Goal: Task Accomplishment & Management: Use online tool/utility

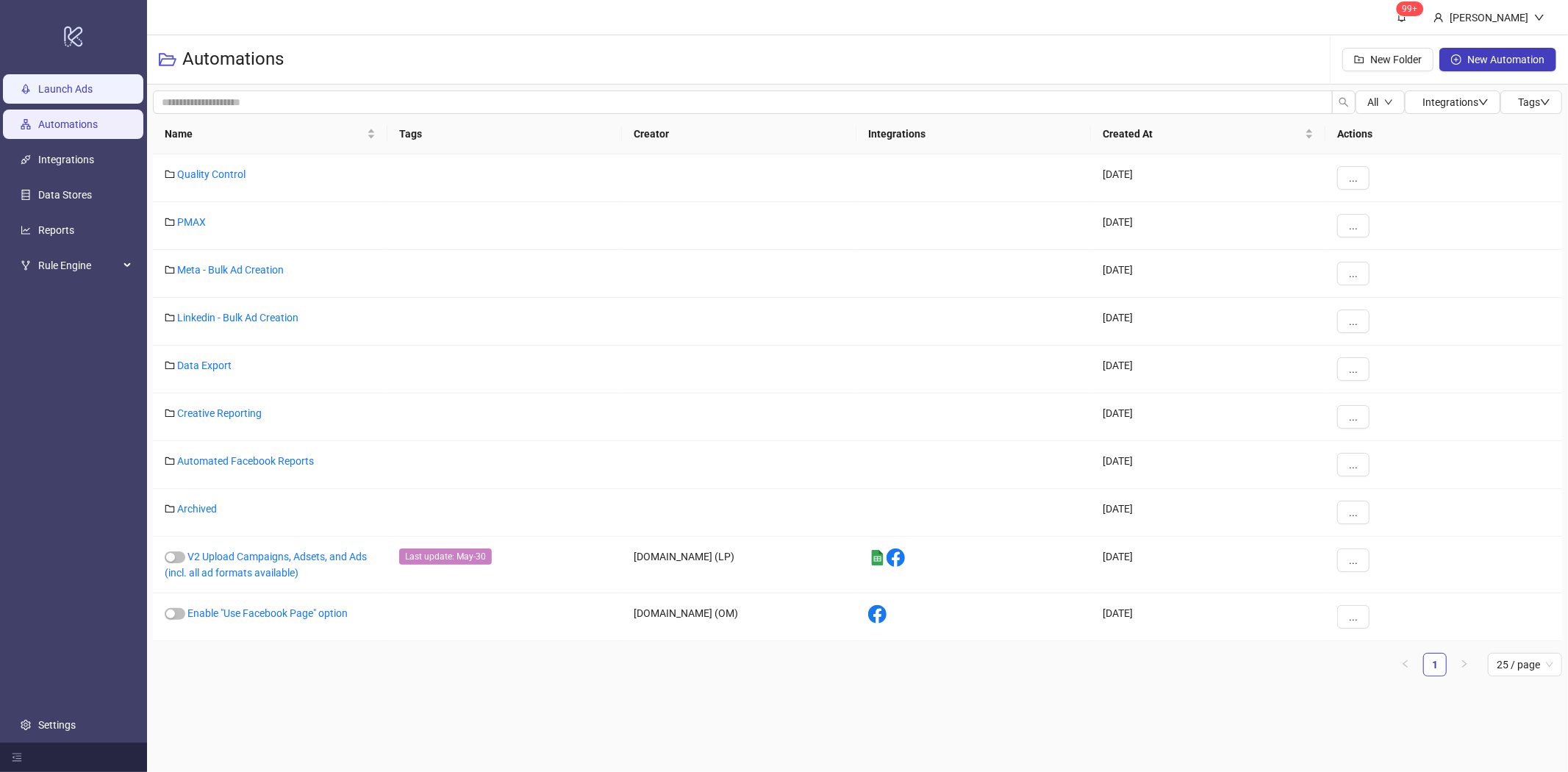
click at [39, 83] on link "Launch Ads" at bounding box center [65, 89] width 54 height 12
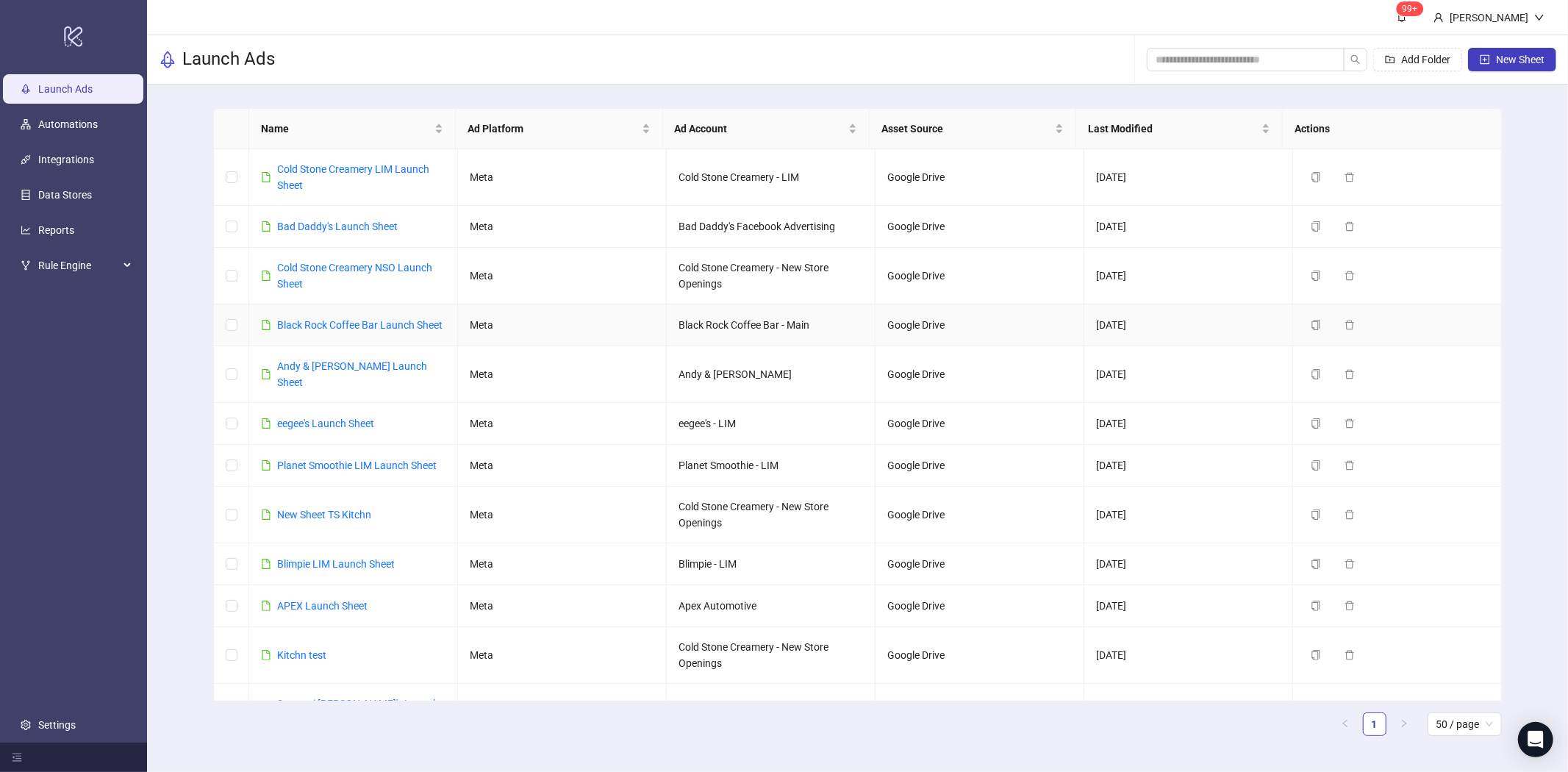
click at [364, 324] on link "Black Rock Coffee Bar Launch Sheet" at bounding box center [360, 324] width 166 height 12
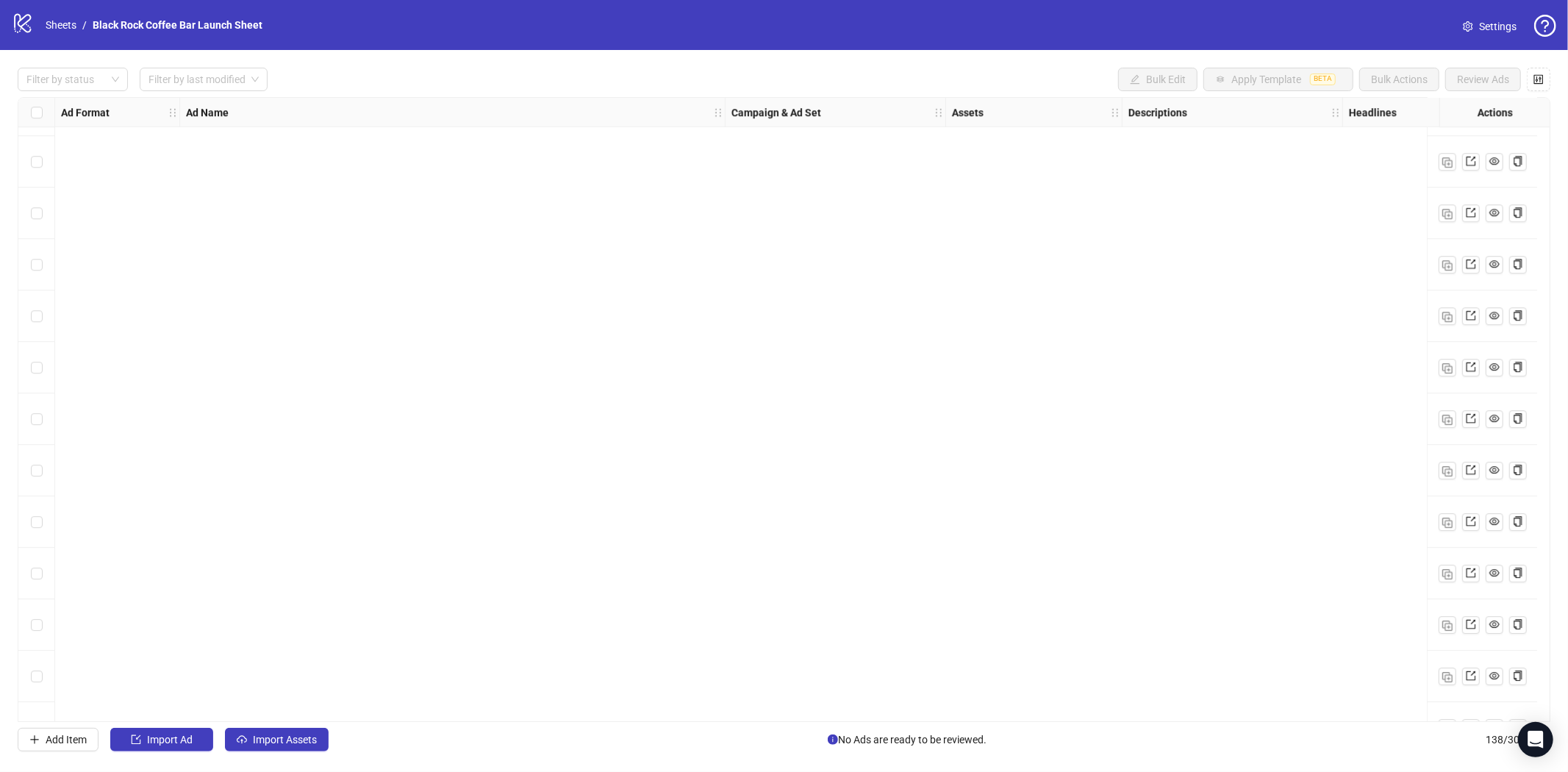
scroll to position [6516, 0]
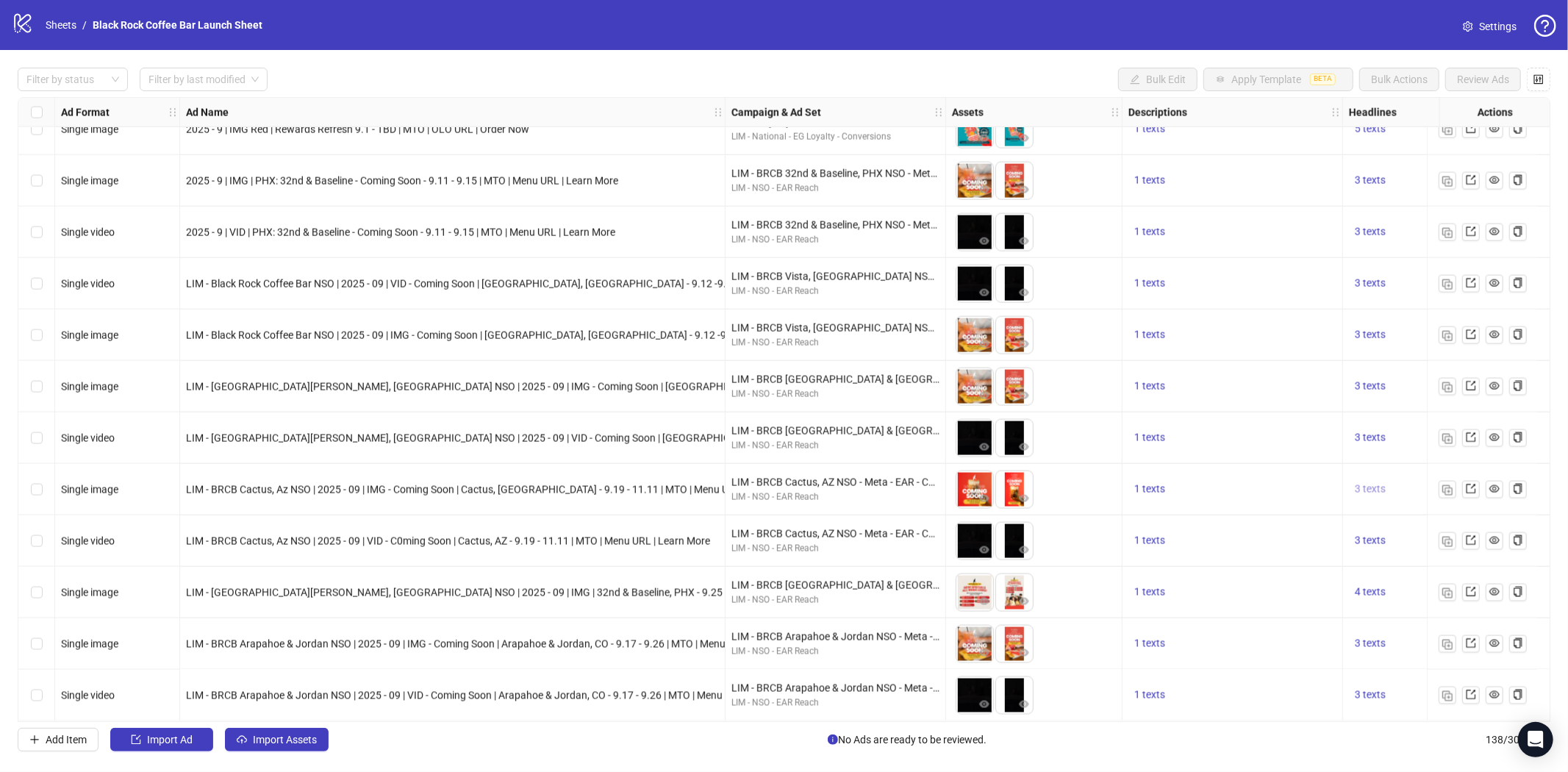
click at [1369, 487] on span "3 texts" at bounding box center [1370, 488] width 31 height 12
click at [1311, 481] on button "button" at bounding box center [1301, 472] width 24 height 24
click at [1310, 481] on button "button" at bounding box center [1301, 472] width 24 height 24
click at [1369, 492] on div "3 texts" at bounding box center [1453, 490] width 221 height 52
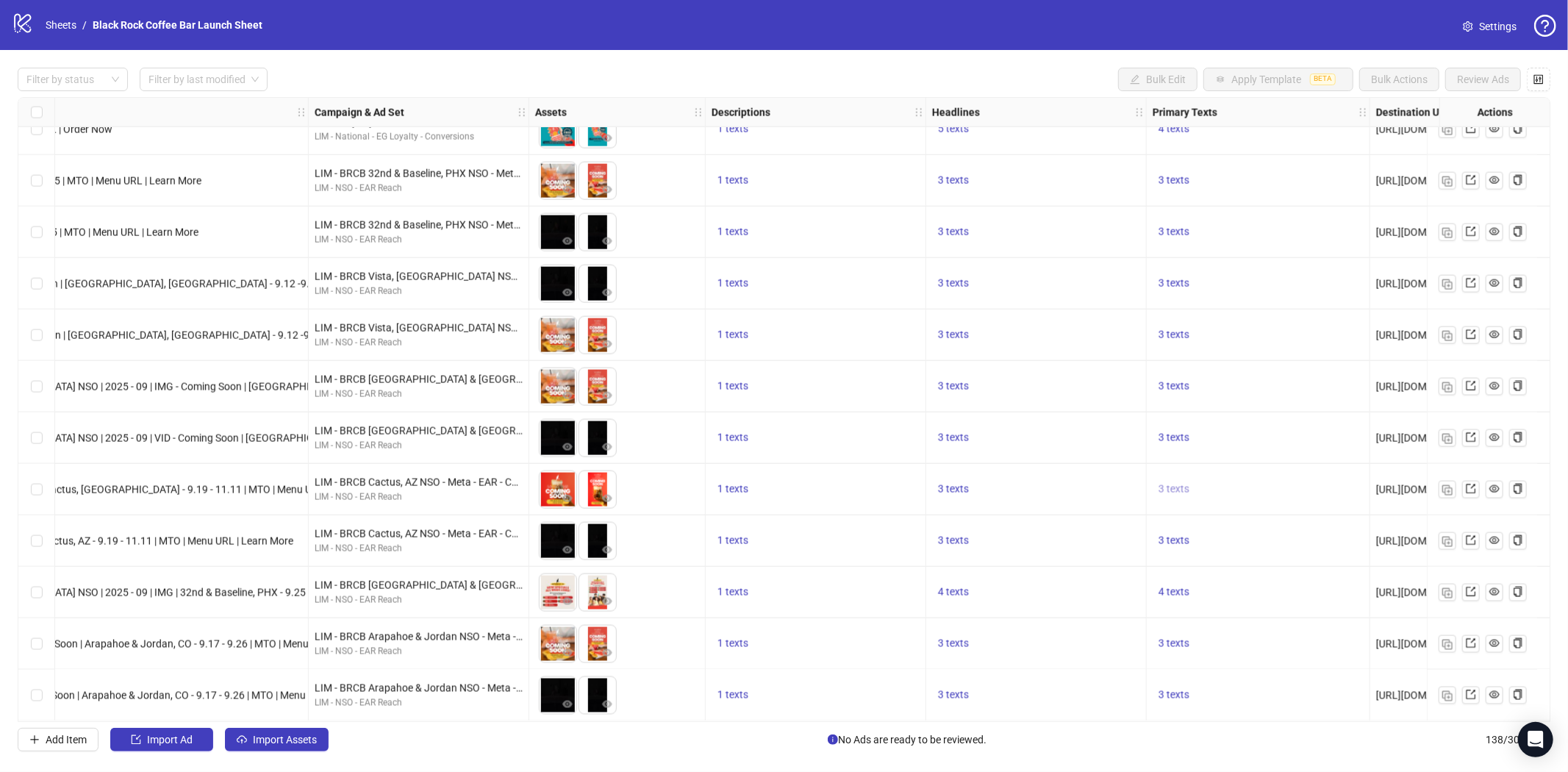
click at [1176, 484] on span "3 texts" at bounding box center [1174, 488] width 31 height 12
click at [1413, 468] on button "button" at bounding box center [1404, 472] width 24 height 24
click at [1409, 468] on button "button" at bounding box center [1404, 472] width 24 height 24
click at [1241, 473] on icon "caret-left" at bounding box center [1243, 472] width 10 height 10
click at [1241, 473] on icon "caret-left" at bounding box center [1243, 472] width 10 height 10
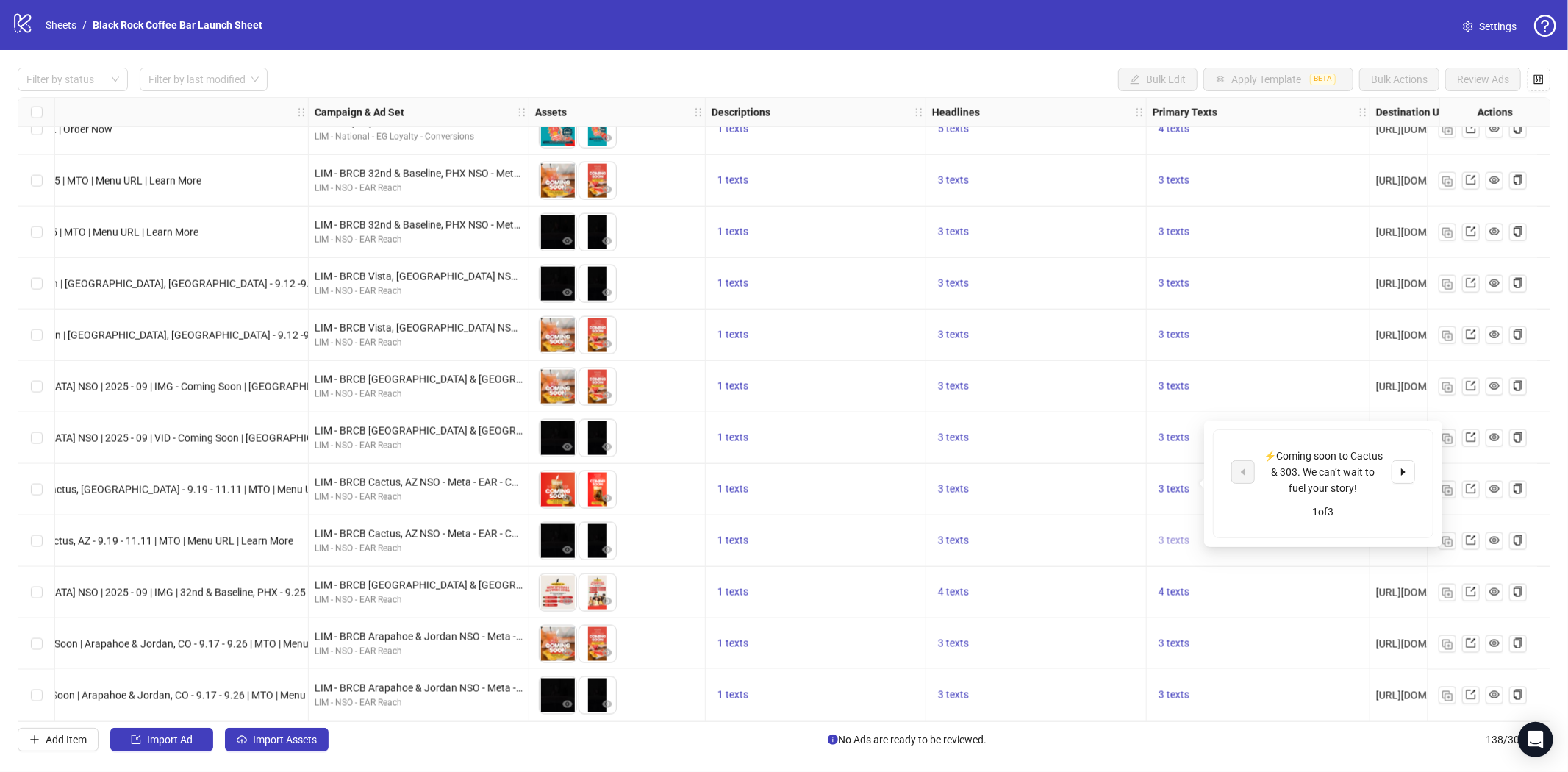
click at [1174, 535] on span "3 texts" at bounding box center [1174, 540] width 31 height 12
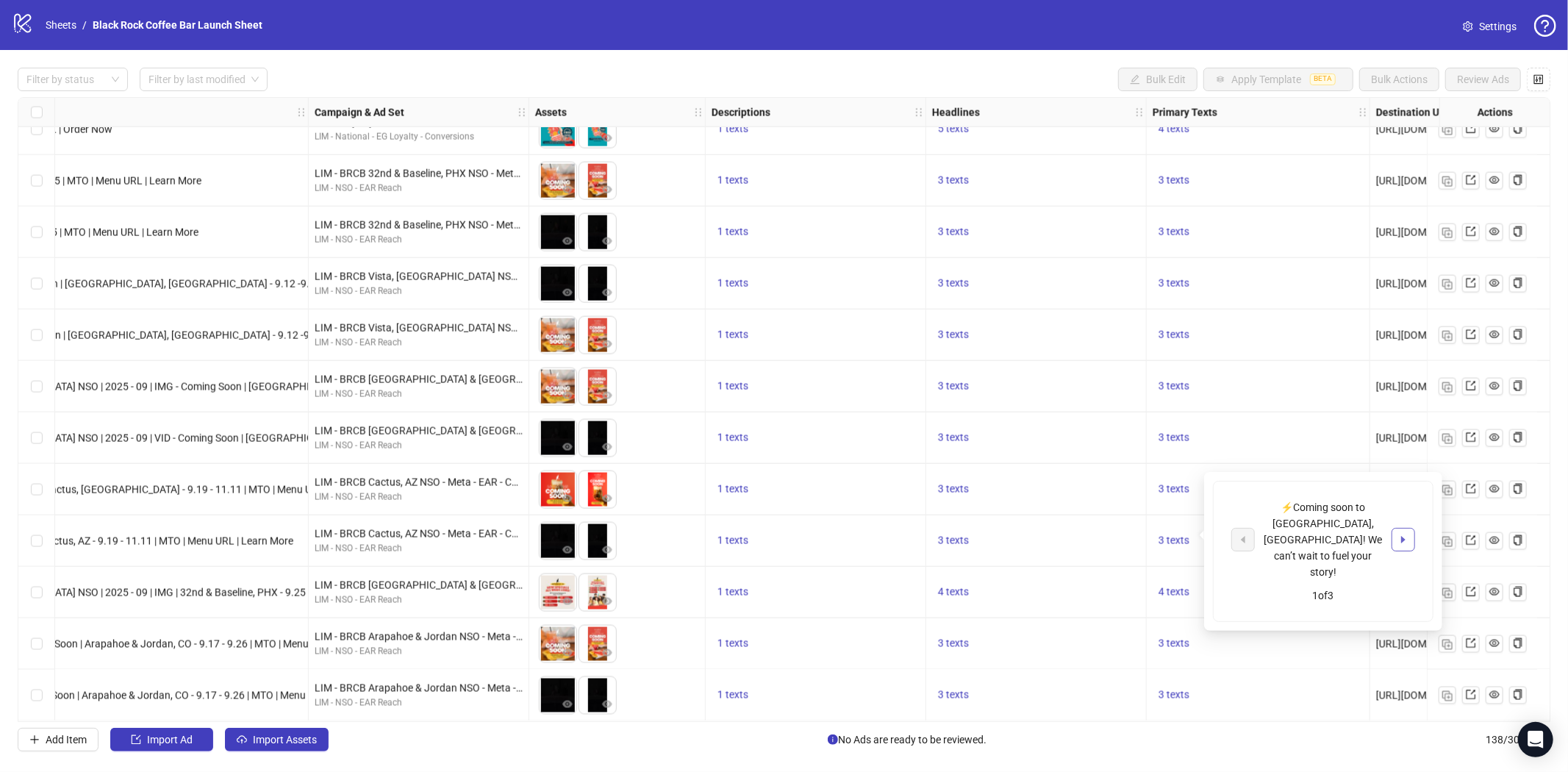
click at [1409, 528] on button "button" at bounding box center [1404, 540] width 24 height 24
click at [1259, 524] on div "Be sure to check out our NEW location on Cactus & 303. Stay tuned for more info!" at bounding box center [1323, 524] width 184 height 64
click at [1247, 524] on icon "caret-left" at bounding box center [1243, 523] width 10 height 10
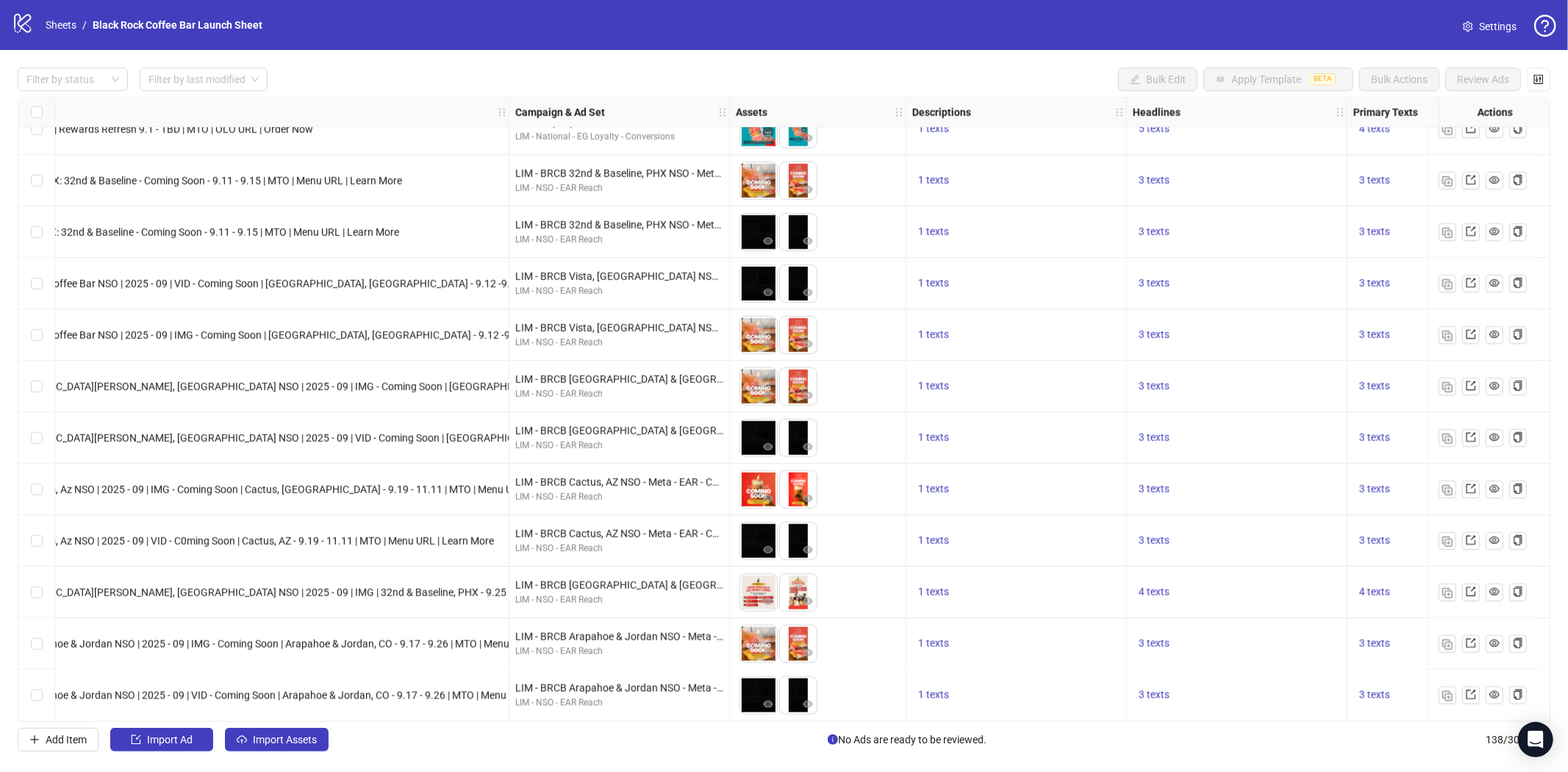
scroll to position [6516, 422]
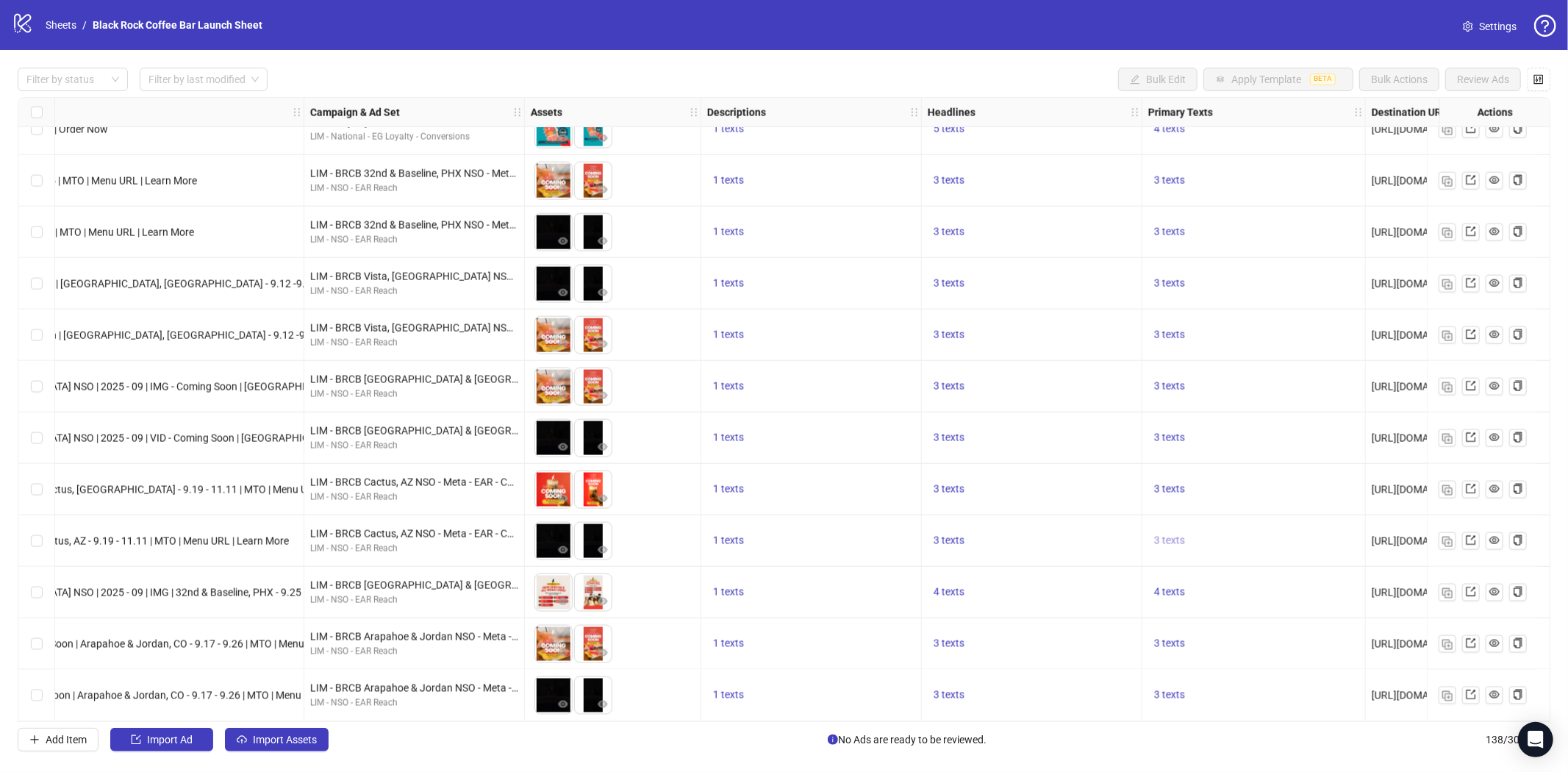
click at [1169, 535] on span "3 texts" at bounding box center [1169, 540] width 31 height 12
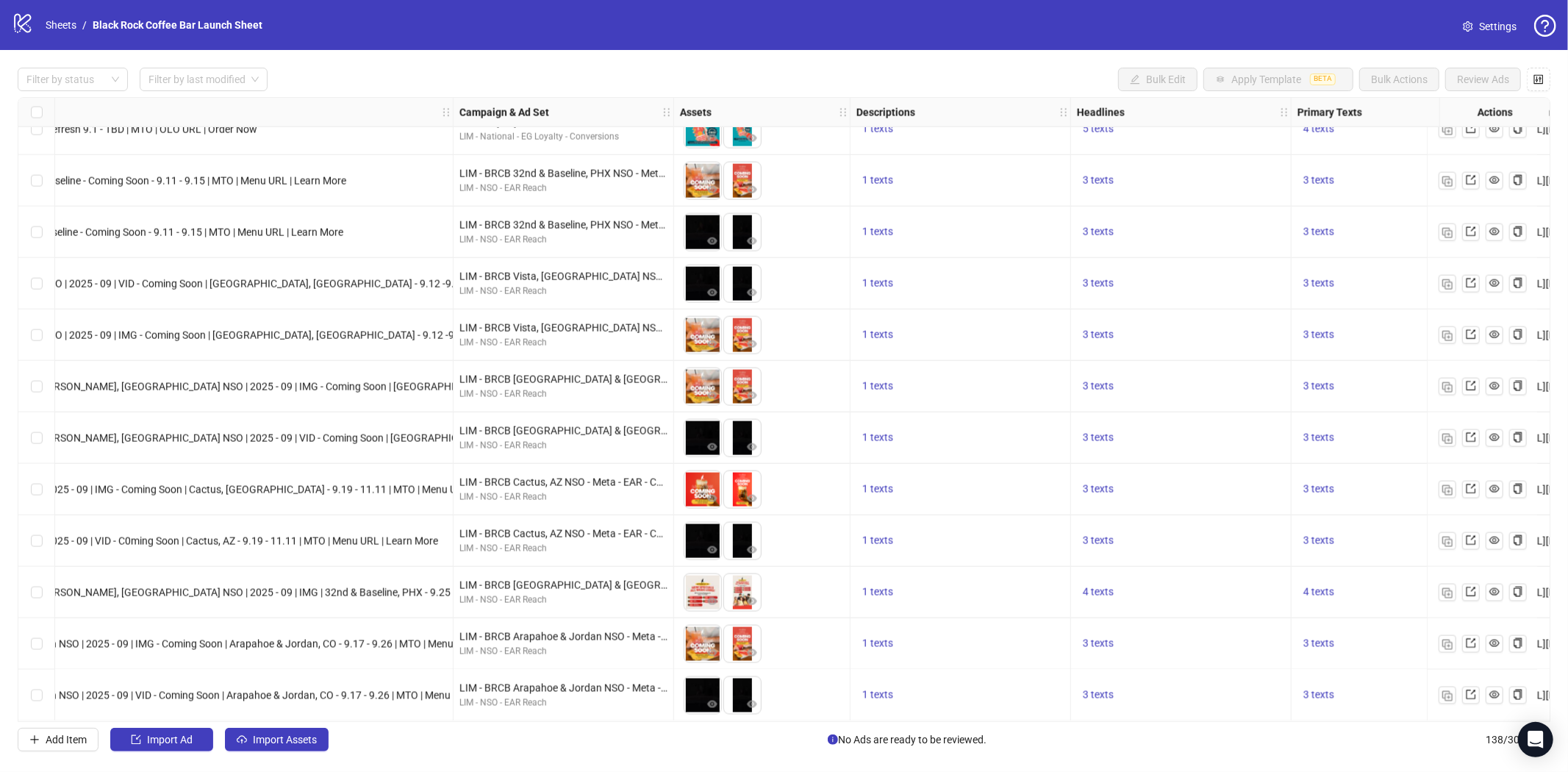
scroll to position [6516, 697]
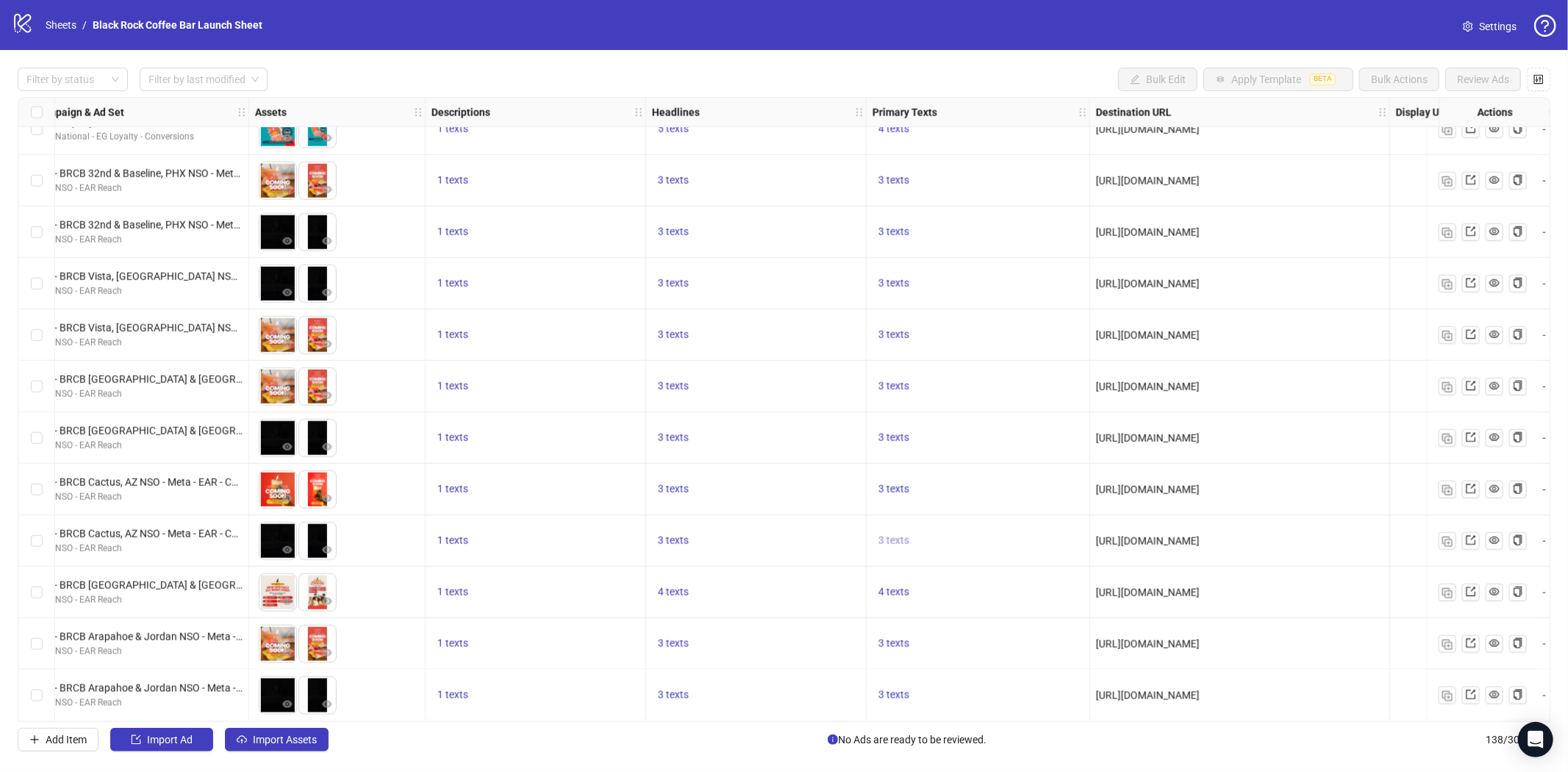
click at [896, 535] on span "3 texts" at bounding box center [894, 540] width 31 height 12
